Goal: Navigation & Orientation: Find specific page/section

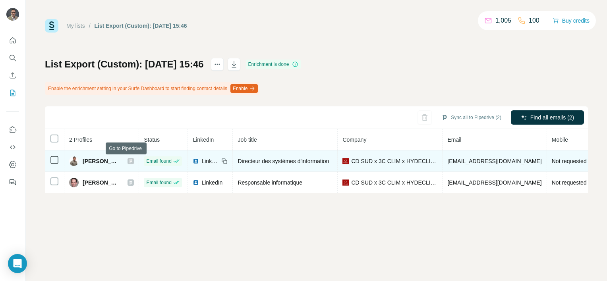
click at [129, 160] on icon at bounding box center [130, 161] width 3 height 4
